Goal: Transaction & Acquisition: Subscribe to service/newsletter

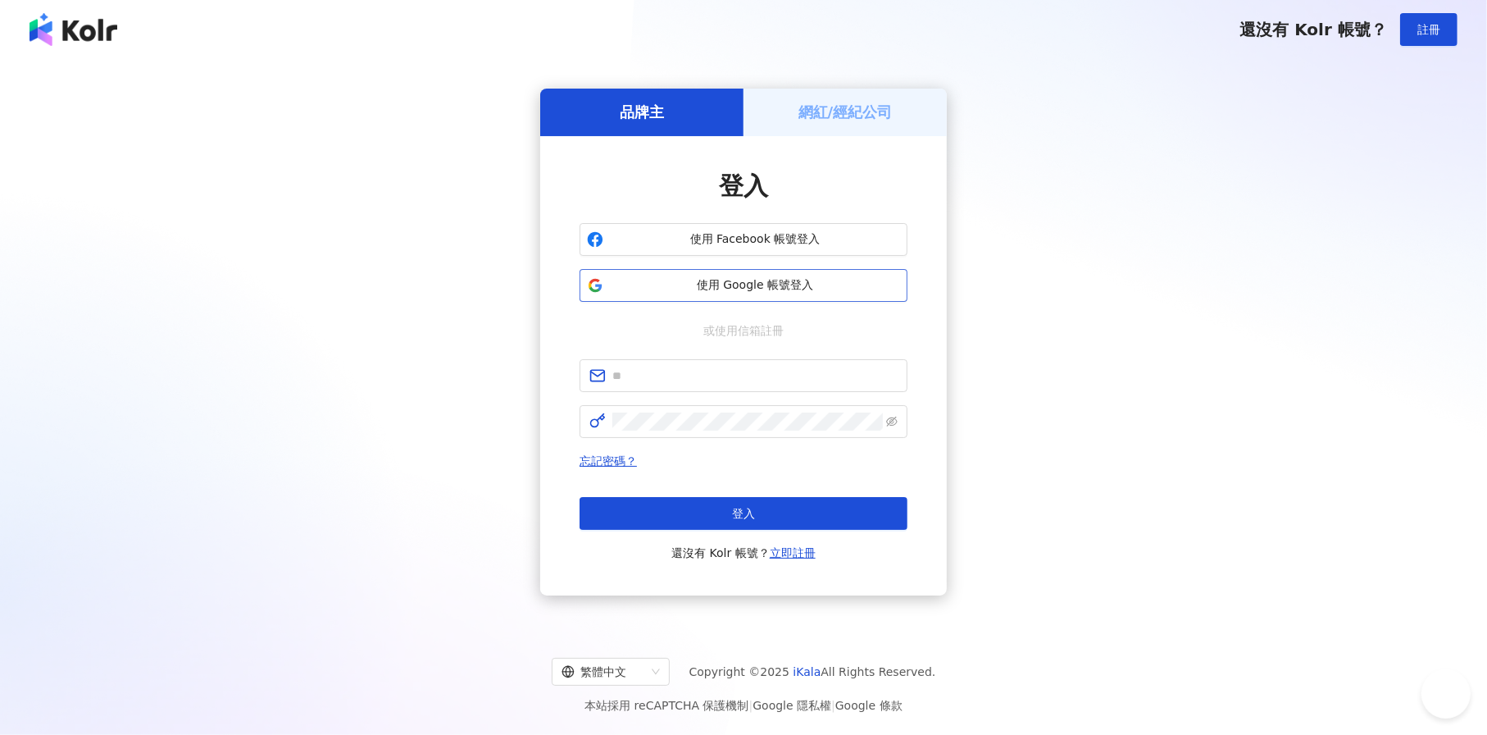
click at [656, 293] on button "使用 Google 帳號登入" at bounding box center [744, 285] width 328 height 33
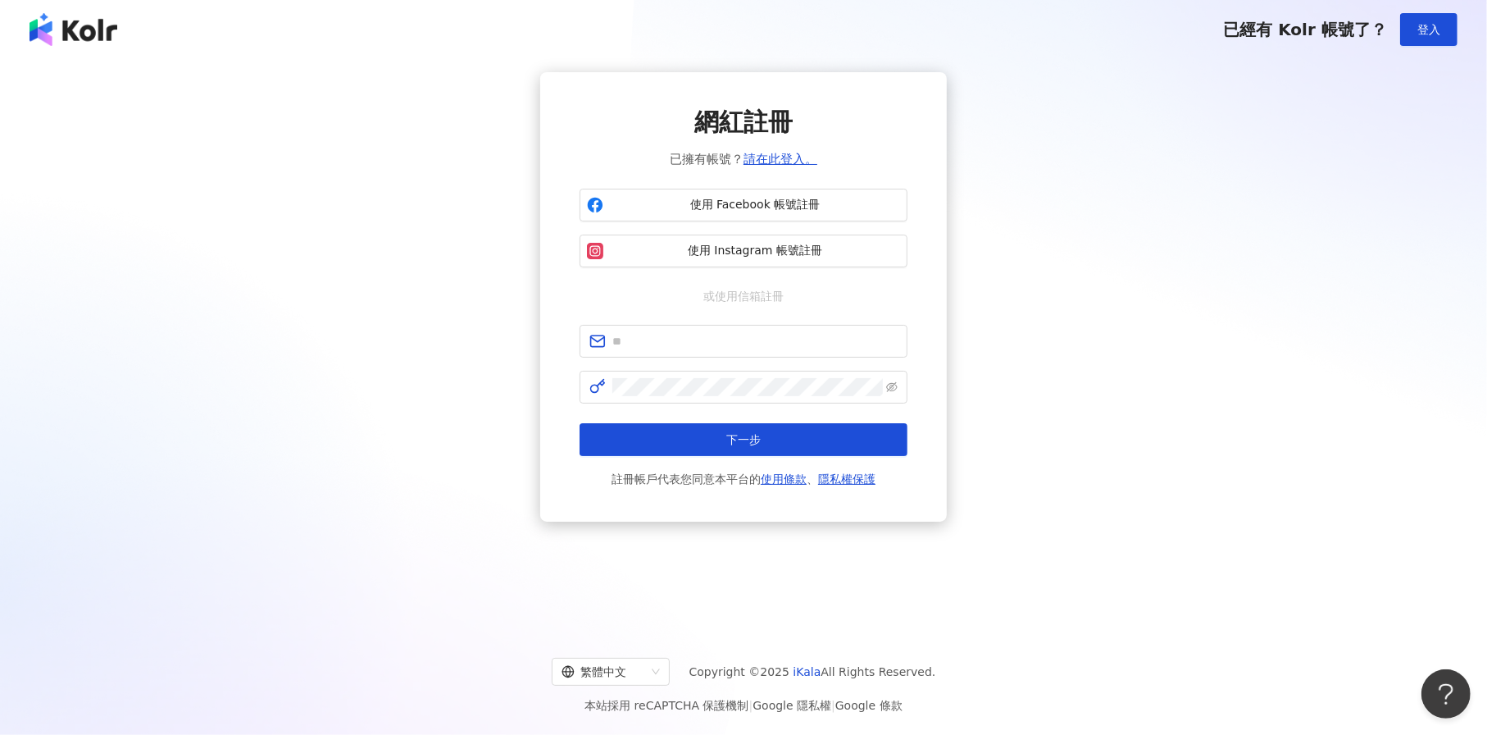
click at [98, 34] on img at bounding box center [74, 29] width 88 height 33
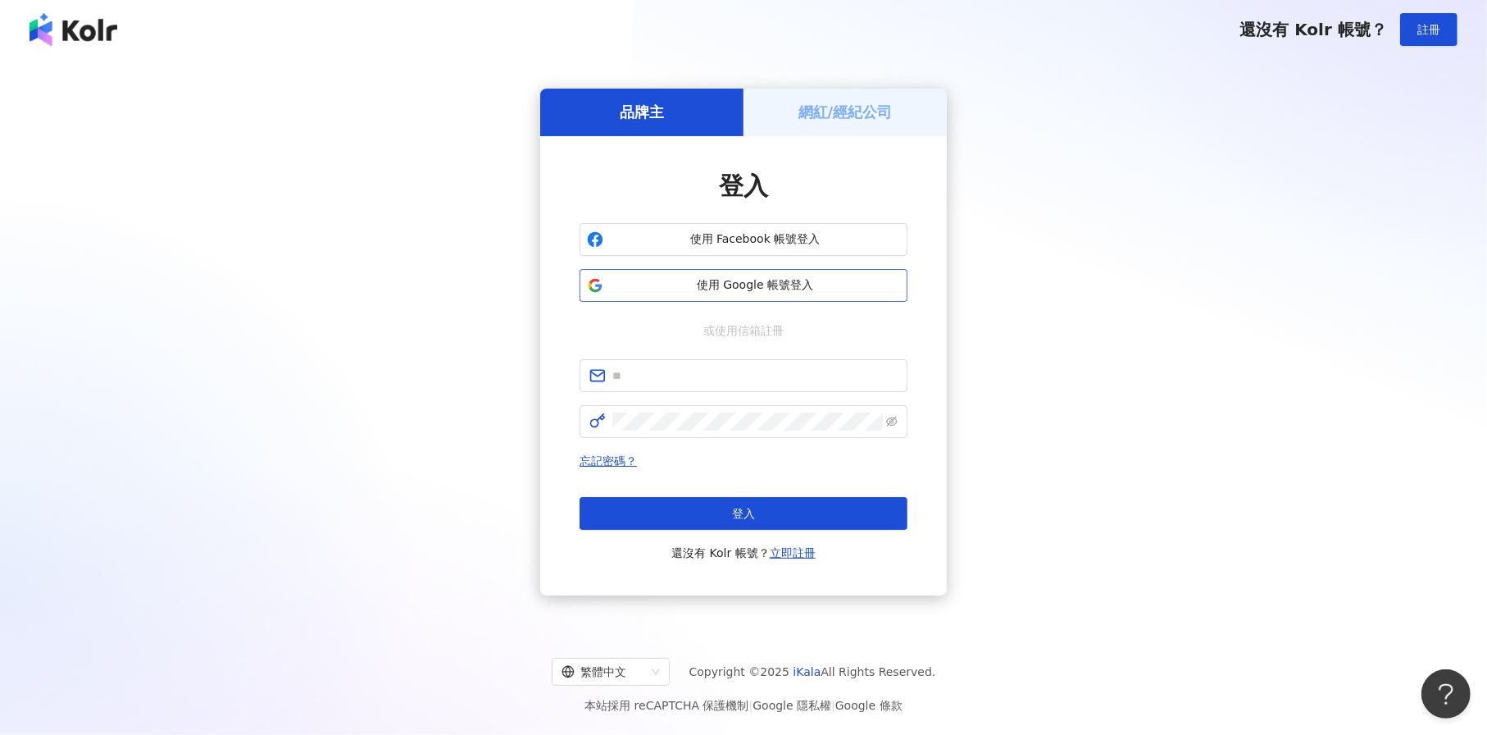
click at [712, 289] on span "使用 Google 帳號登入" at bounding box center [755, 285] width 290 height 16
